Goal: Information Seeking & Learning: Learn about a topic

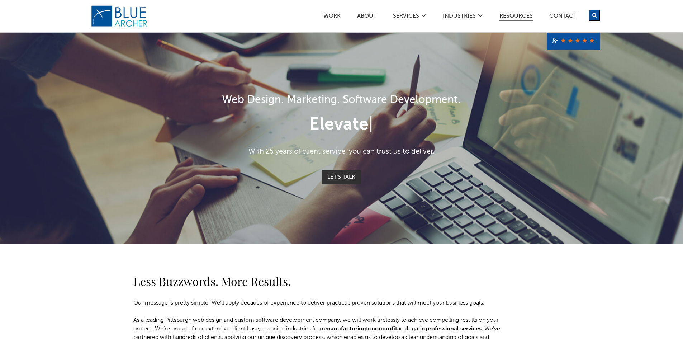
click at [514, 15] on link "Resources" at bounding box center [516, 17] width 34 height 8
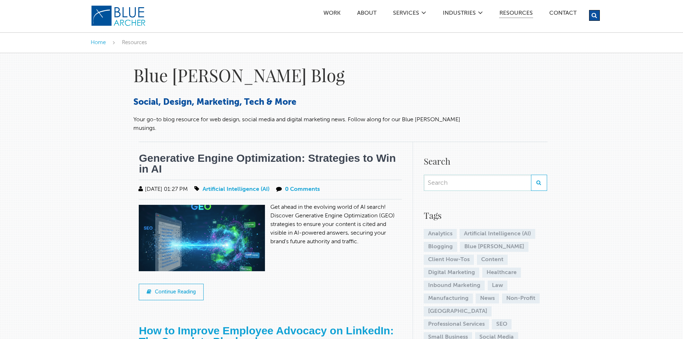
click at [217, 152] on link "Generative Engine Optimization: Strategies to Win in AI" at bounding box center [267, 163] width 257 height 23
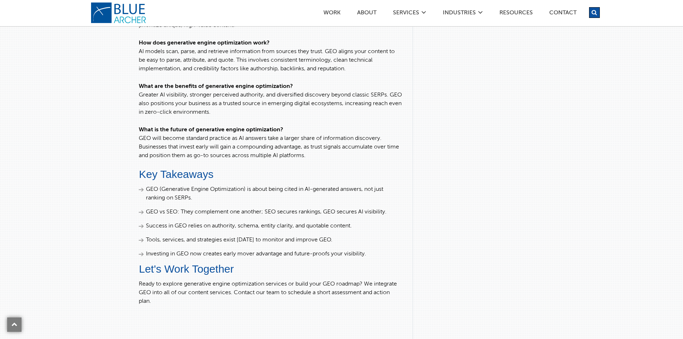
scroll to position [1841, 0]
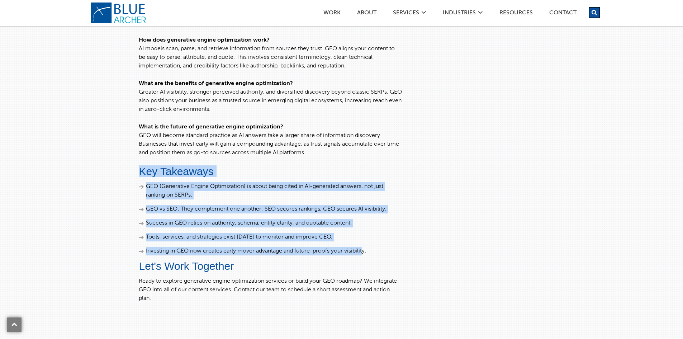
drag, startPoint x: 140, startPoint y: 179, endPoint x: 364, endPoint y: 255, distance: 237.3
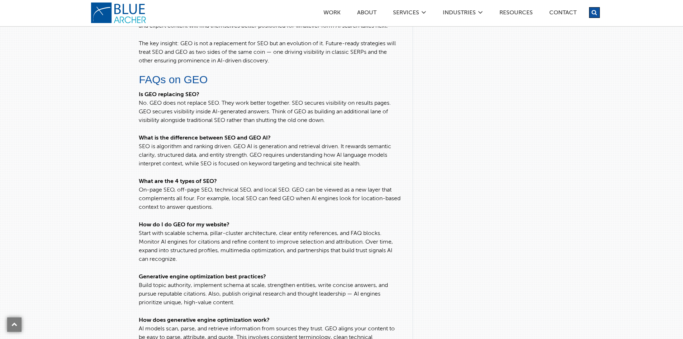
scroll to position [1554, 0]
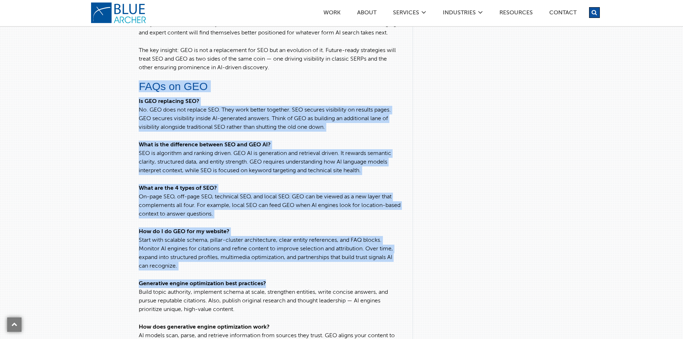
drag, startPoint x: 141, startPoint y: 95, endPoint x: 312, endPoint y: 292, distance: 261.4
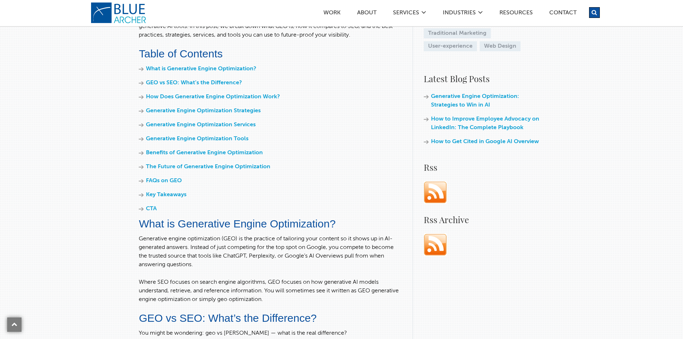
scroll to position [225, 0]
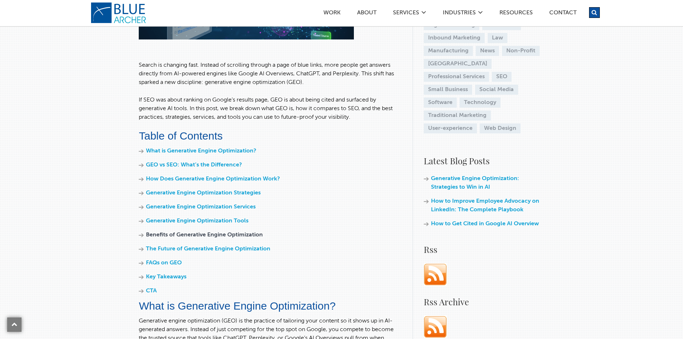
click at [167, 234] on link "Benefits of Generative Engine Optimization" at bounding box center [204, 235] width 117 height 6
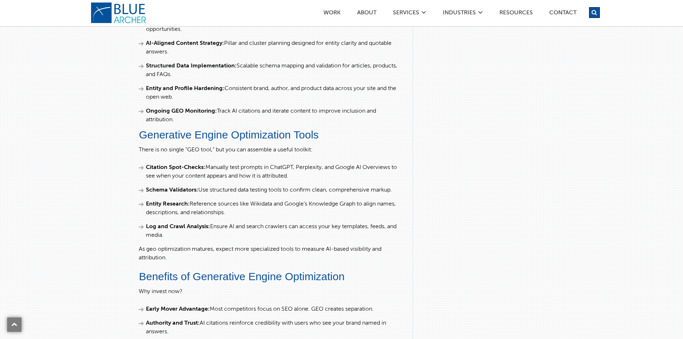
scroll to position [1068, 0]
